Goal: Transaction & Acquisition: Purchase product/service

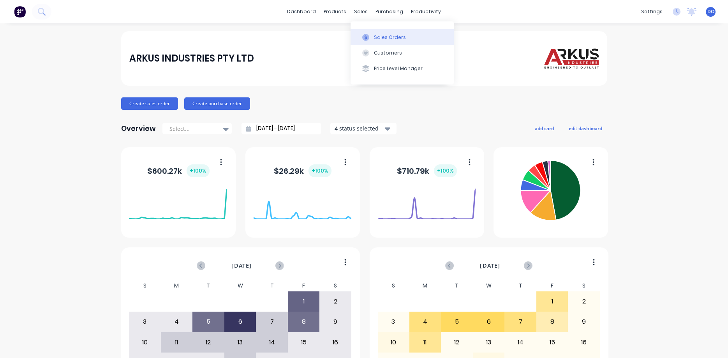
click at [384, 34] on div "Sales Orders" at bounding box center [390, 37] width 32 height 7
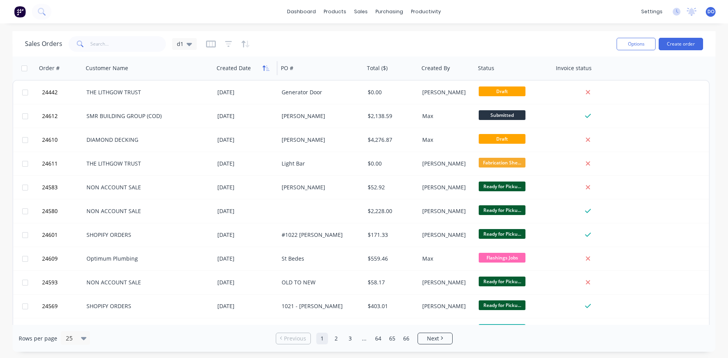
click at [263, 65] on button "button" at bounding box center [266, 68] width 12 height 12
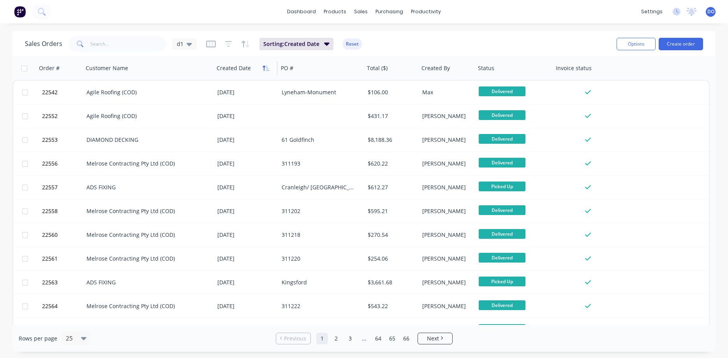
click at [265, 67] on icon "button" at bounding box center [263, 67] width 3 height 5
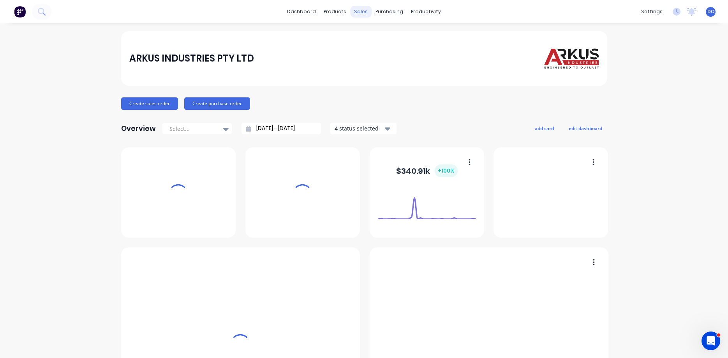
click at [364, 13] on div "sales" at bounding box center [360, 12] width 21 height 12
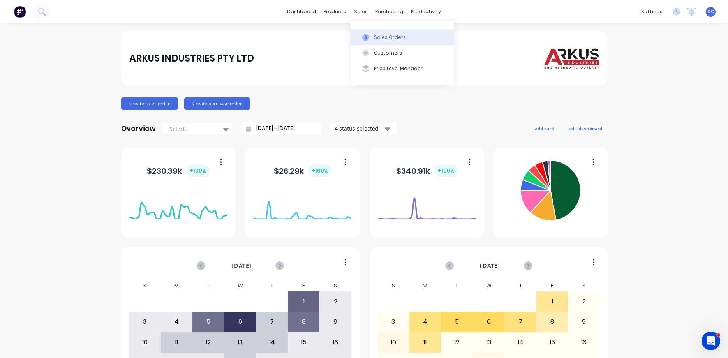
click at [382, 39] on div "Sales Orders" at bounding box center [390, 37] width 32 height 7
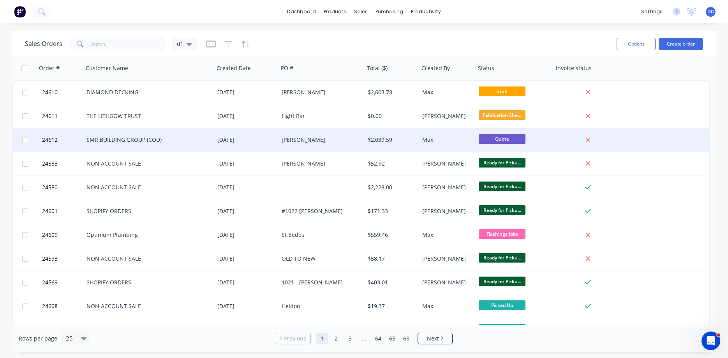
click at [182, 143] on div "SMR BUILDING GROUP (COD)" at bounding box center [145, 140] width 118 height 8
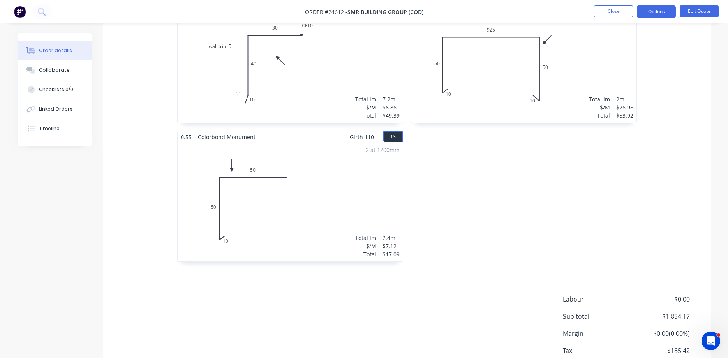
scroll to position [985, 0]
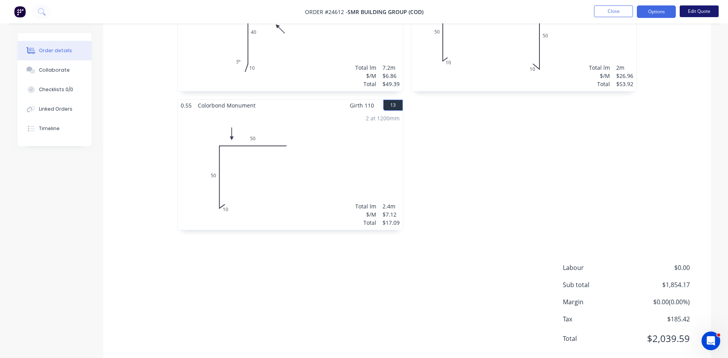
click at [700, 11] on button "Edit Quote" at bounding box center [698, 11] width 39 height 12
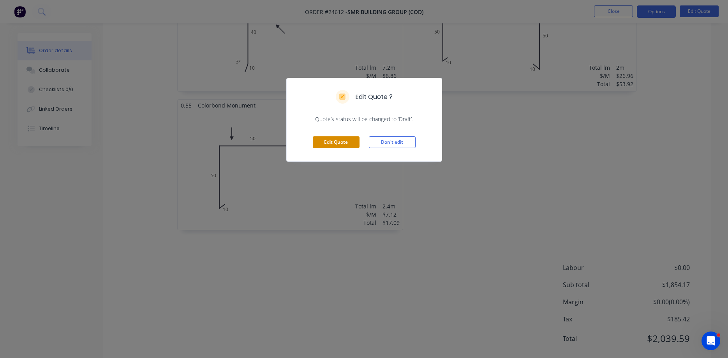
click at [348, 142] on button "Edit Quote" at bounding box center [336, 142] width 47 height 12
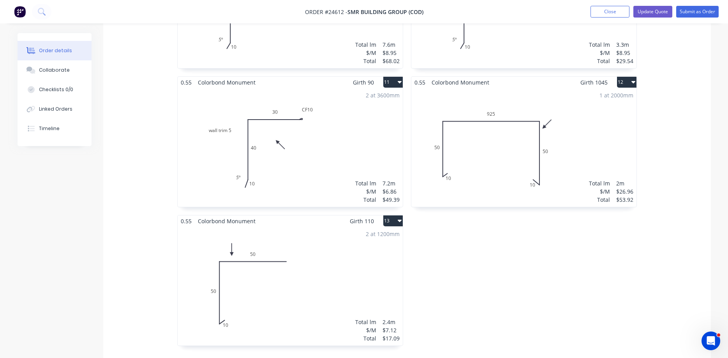
scroll to position [993, 0]
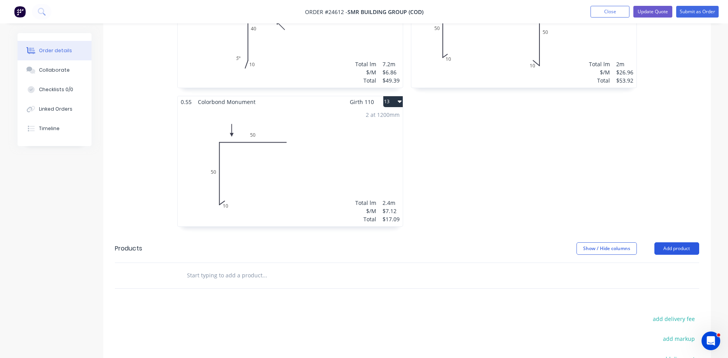
click at [675, 242] on button "Add product" at bounding box center [676, 248] width 45 height 12
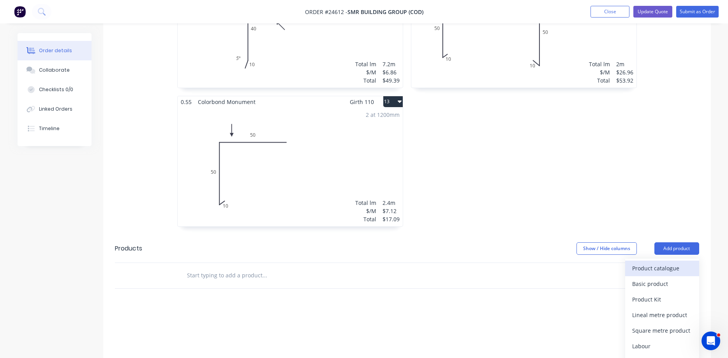
click at [666, 262] on div "Product catalogue" at bounding box center [662, 267] width 60 height 11
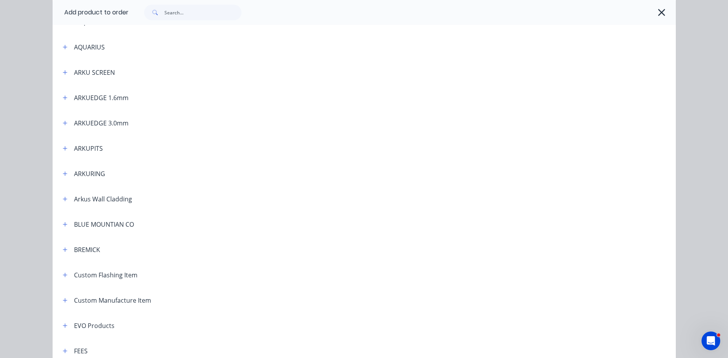
scroll to position [311, 0]
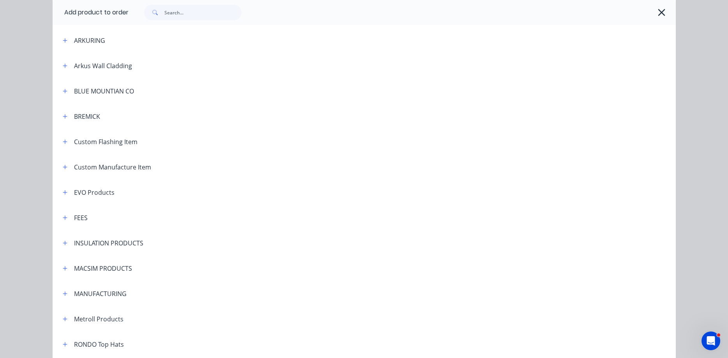
click at [76, 216] on div "FEES" at bounding box center [81, 217] width 14 height 9
click at [68, 219] on button "button" at bounding box center [65, 218] width 10 height 10
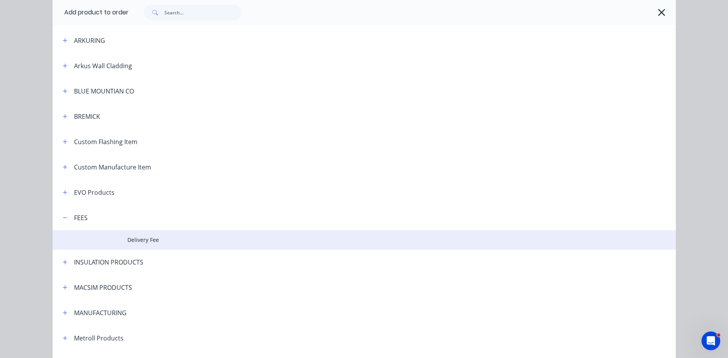
click at [146, 240] on span "Delivery Fee" at bounding box center [346, 240] width 438 height 8
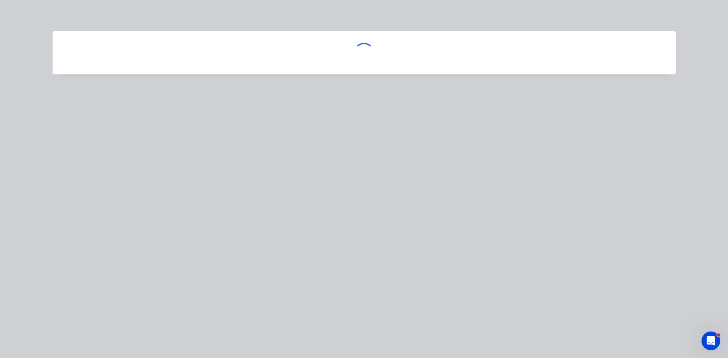
scroll to position [0, 0]
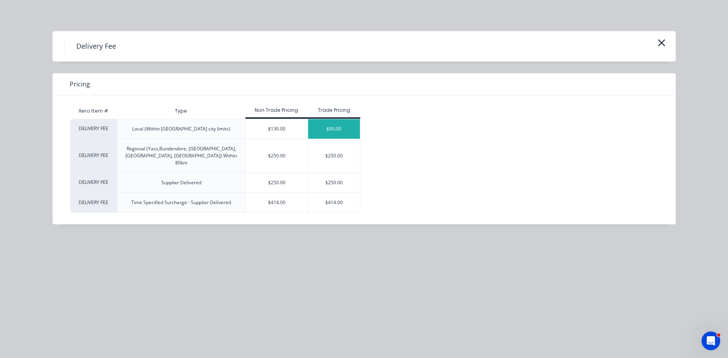
click at [341, 133] on div "$90.00" at bounding box center [334, 128] width 52 height 19
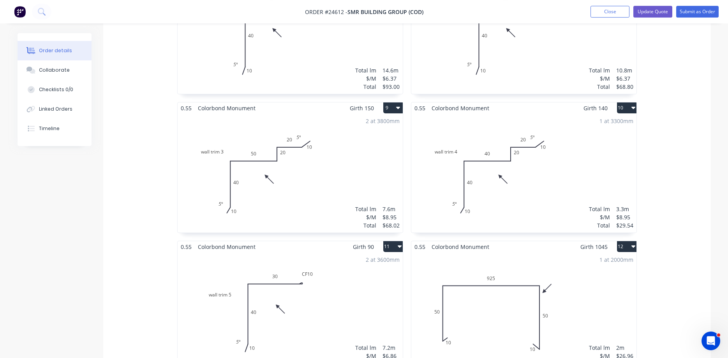
scroll to position [635, 0]
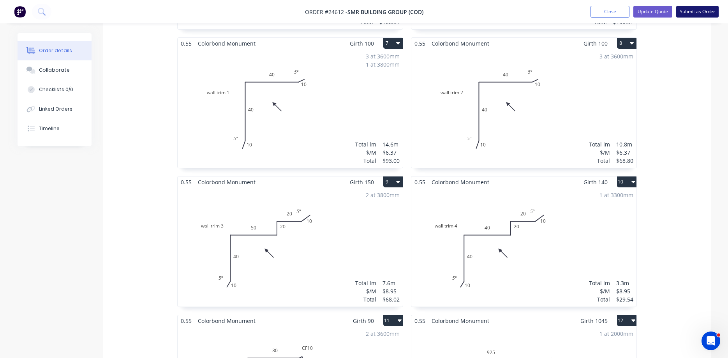
click at [691, 12] on button "Submit as Order" at bounding box center [697, 12] width 42 height 12
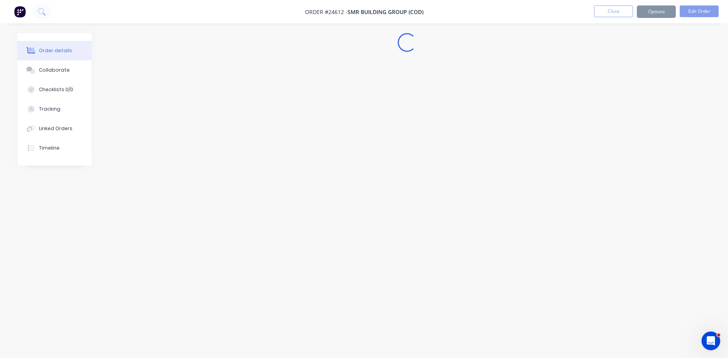
scroll to position [0, 0]
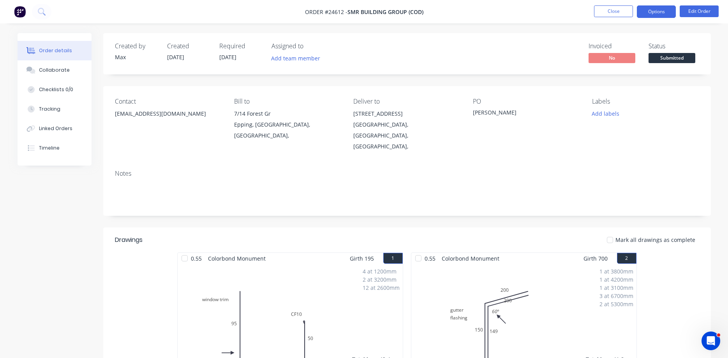
click at [656, 14] on button "Options" at bounding box center [656, 11] width 39 height 12
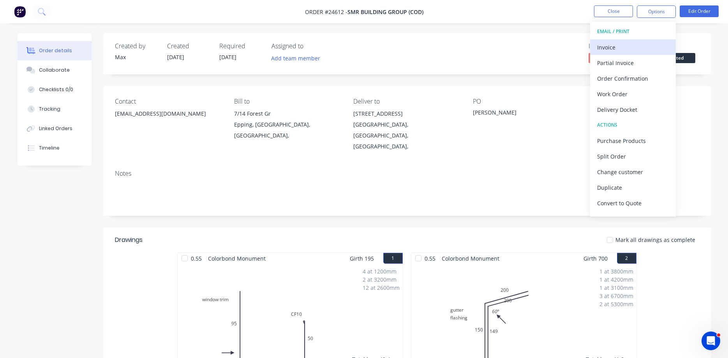
click at [621, 46] on div "Invoice" at bounding box center [633, 47] width 72 height 11
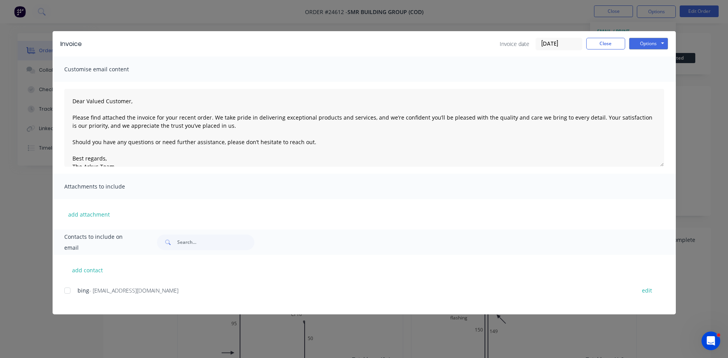
click at [68, 292] on div at bounding box center [68, 291] width 16 height 16
click at [64, 292] on div "add contact bing - [EMAIL_ADDRESS][DOMAIN_NAME] edit" at bounding box center [364, 285] width 623 height 60
click at [68, 291] on div at bounding box center [68, 291] width 16 height 16
click at [647, 44] on button "Options" at bounding box center [648, 44] width 39 height 12
click at [651, 68] on button "Print" at bounding box center [654, 70] width 50 height 13
